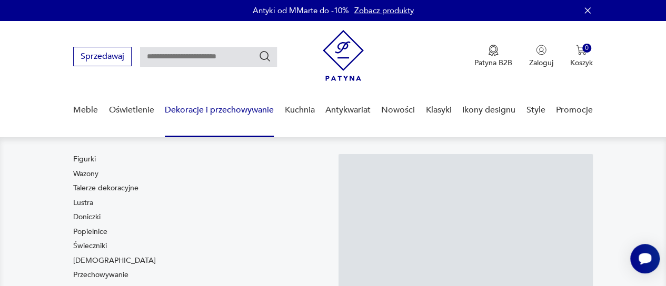
click at [212, 110] on link "Dekoracje i przechowywanie" at bounding box center [219, 110] width 109 height 41
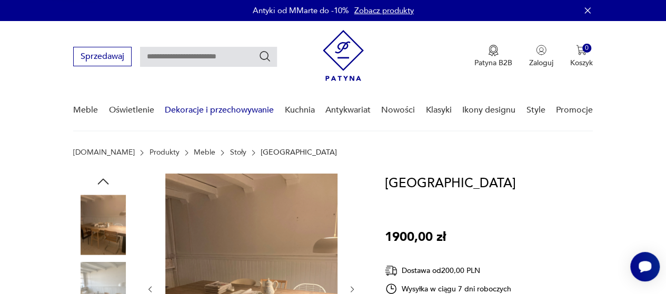
click at [220, 107] on link "Dekoracje i przechowywanie" at bounding box center [219, 110] width 109 height 41
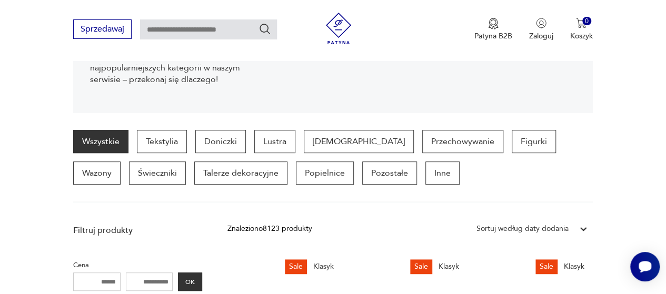
scroll to position [210, 0]
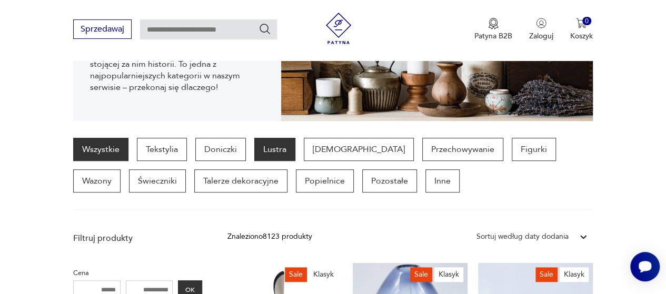
click at [268, 144] on p "Lustra" at bounding box center [274, 149] width 41 height 23
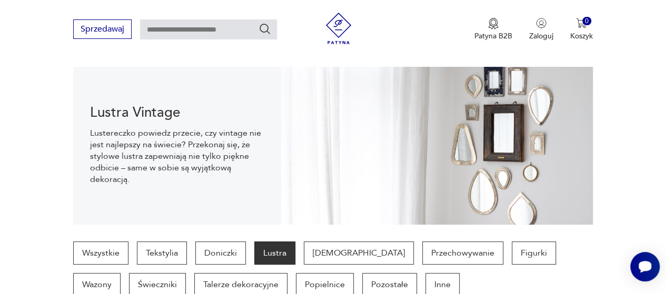
scroll to position [53, 0]
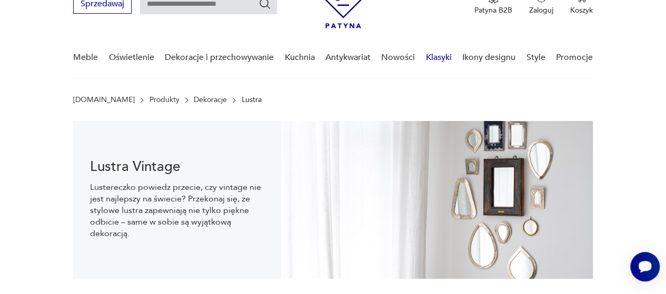
click at [435, 58] on link "Klasyki" at bounding box center [439, 57] width 26 height 41
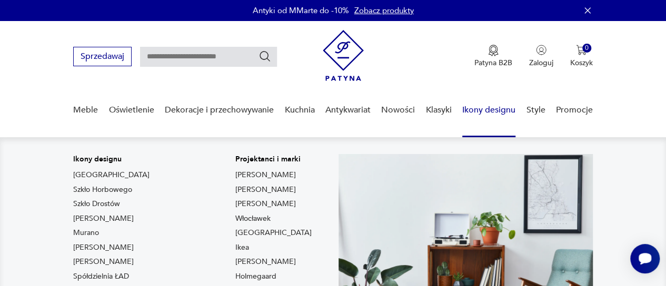
click at [481, 110] on link "Ikony designu" at bounding box center [488, 110] width 53 height 41
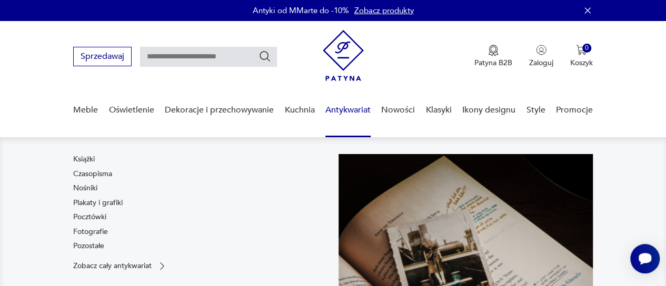
click at [353, 109] on link "Antykwariat" at bounding box center [347, 110] width 45 height 41
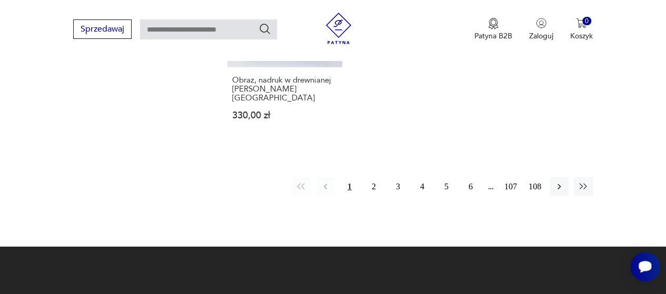
scroll to position [1577, 0]
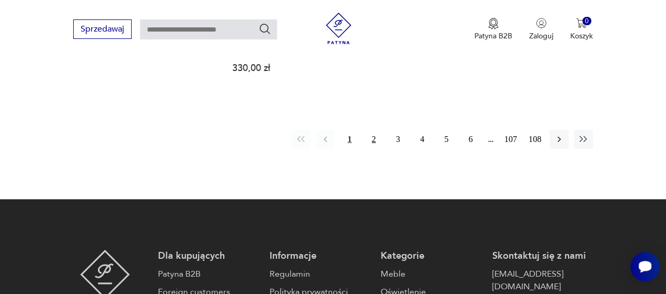
click at [371, 130] on button "2" at bounding box center [373, 139] width 19 height 19
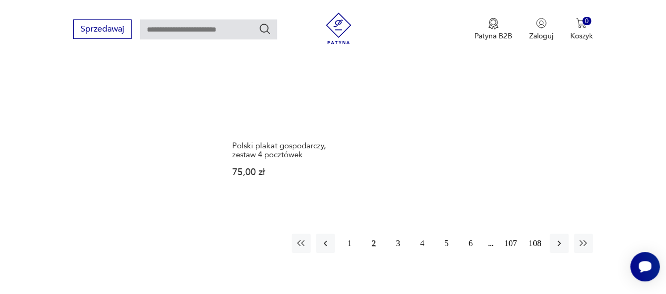
scroll to position [1511, 0]
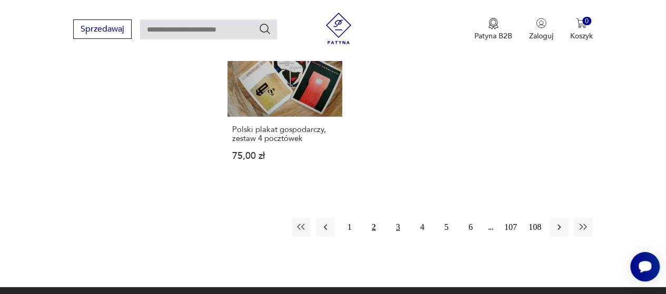
click at [399, 219] on button "3" at bounding box center [397, 227] width 19 height 19
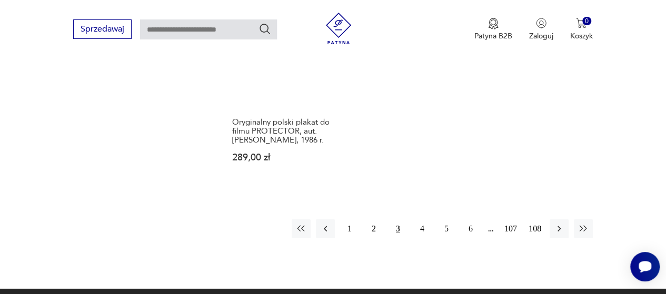
scroll to position [1563, 0]
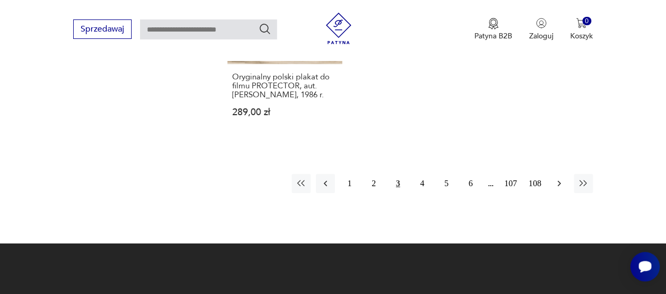
click at [560, 185] on icon "button" at bounding box center [558, 183] width 11 height 11
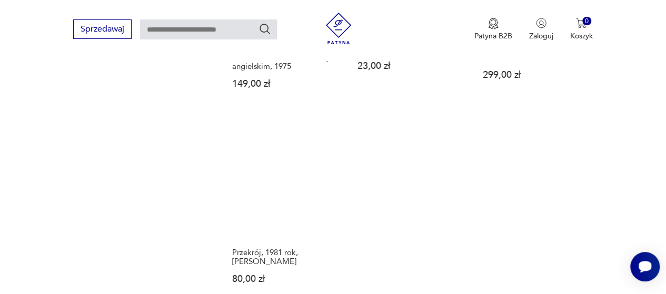
scroll to position [1511, 0]
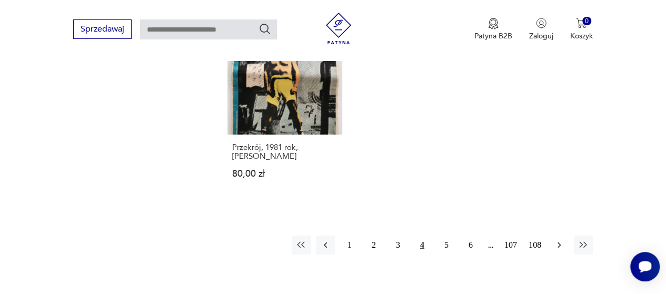
click at [562, 244] on icon "button" at bounding box center [558, 245] width 11 height 11
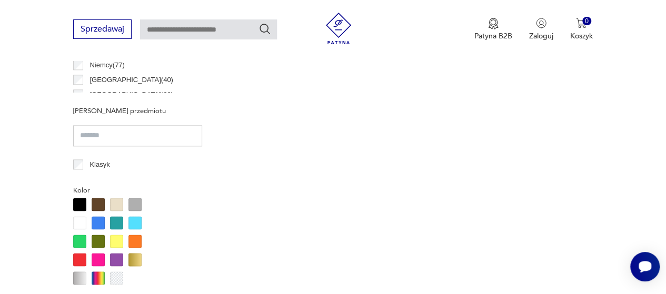
scroll to position [248, 0]
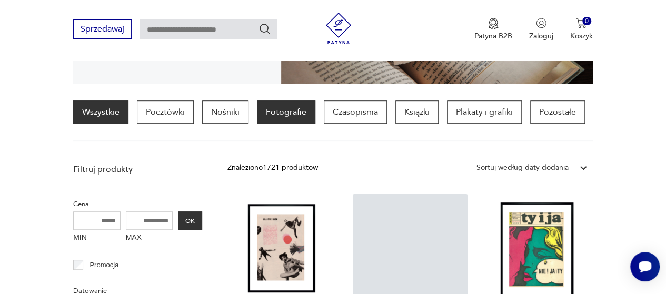
click at [300, 112] on p "Fotografie" at bounding box center [286, 111] width 58 height 23
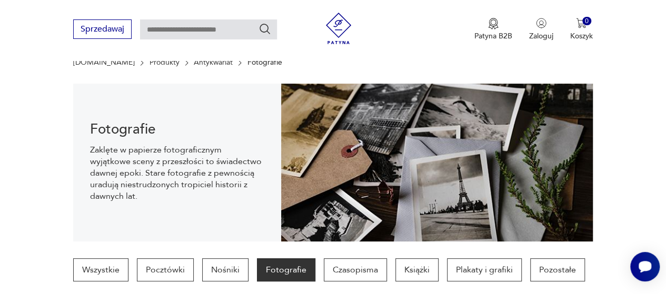
scroll to position [248, 0]
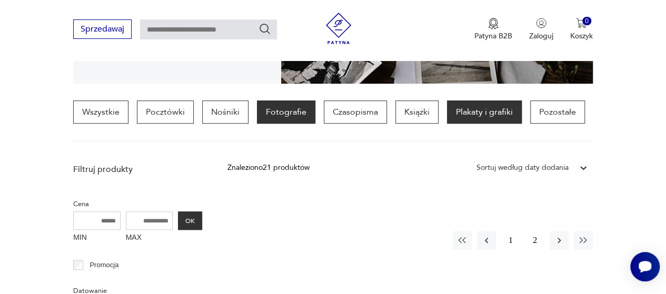
click at [481, 116] on p "Plakaty i grafiki" at bounding box center [484, 111] width 75 height 23
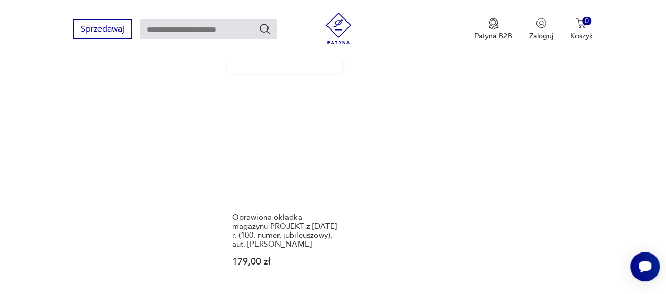
scroll to position [1300, 0]
